Goal: Browse casually: Explore the website without a specific task or goal

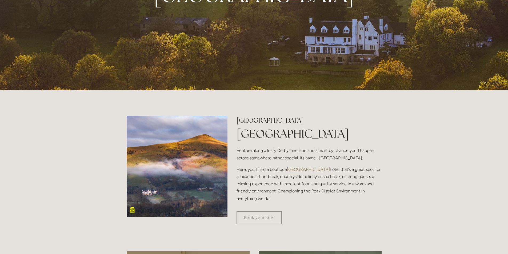
scroll to position [160, 0]
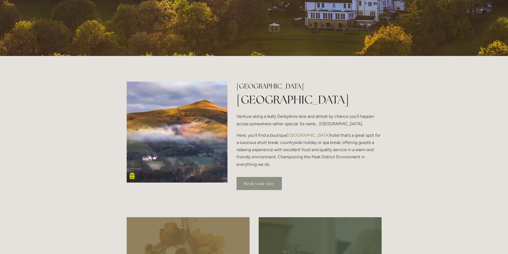
click at [262, 185] on link "Book your stay" at bounding box center [259, 183] width 45 height 13
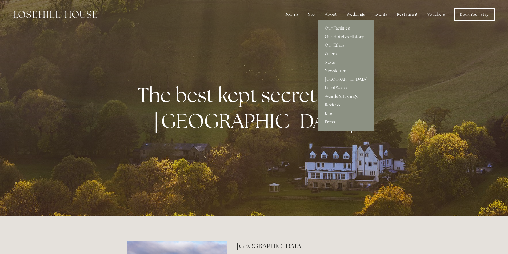
click at [335, 55] on link "Offers" at bounding box center [346, 54] width 56 height 9
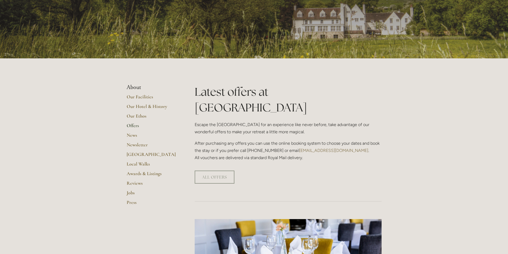
scroll to position [53, 0]
click at [141, 105] on link "Our Hotel & History" at bounding box center [152, 109] width 51 height 10
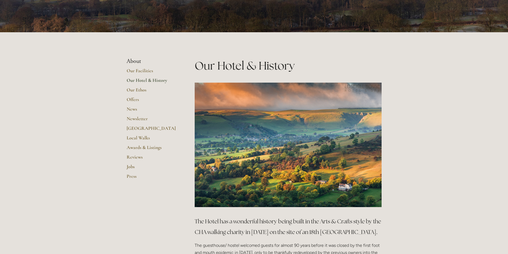
scroll to position [80, 0]
click at [145, 69] on link "Our Facilities" at bounding box center [152, 72] width 51 height 10
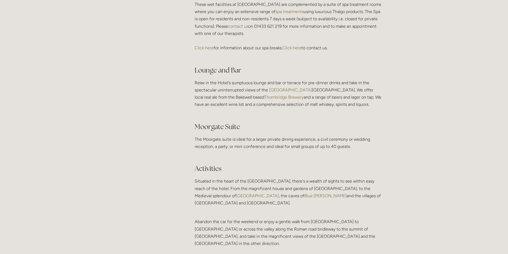
scroll to position [907, 0]
